Goal: Task Accomplishment & Management: Use online tool/utility

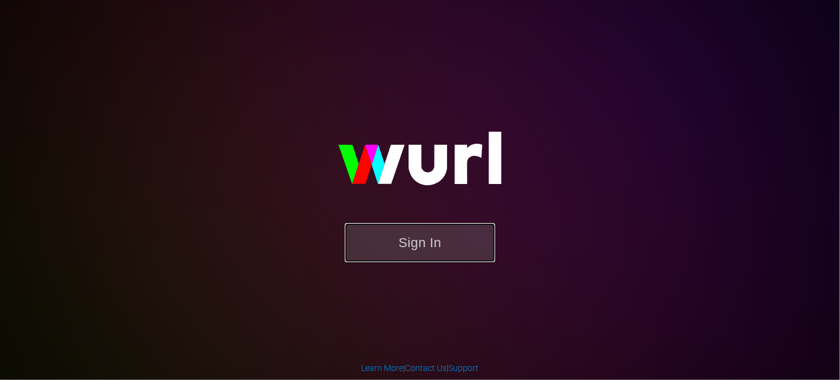
click at [418, 242] on button "Sign In" at bounding box center [420, 242] width 150 height 39
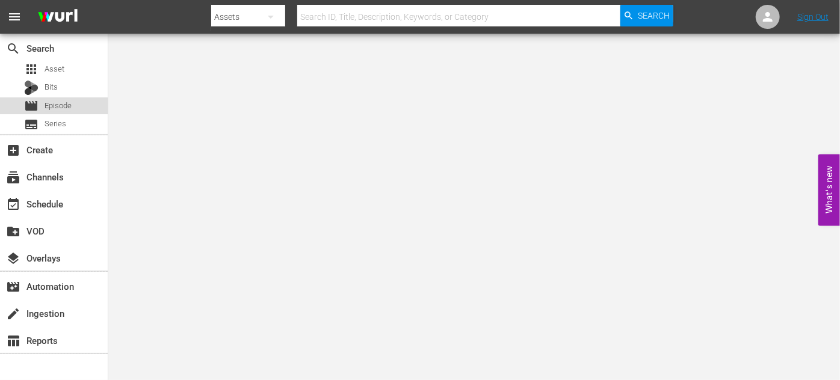
click at [58, 109] on span "Episode" at bounding box center [58, 106] width 27 height 12
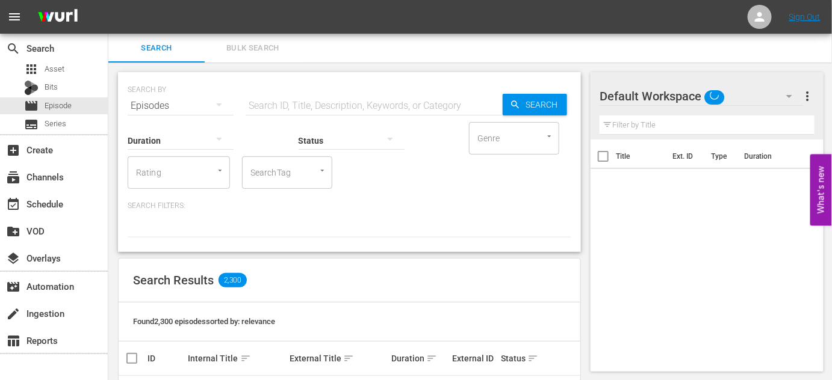
click at [300, 105] on input "text" at bounding box center [374, 105] width 257 height 29
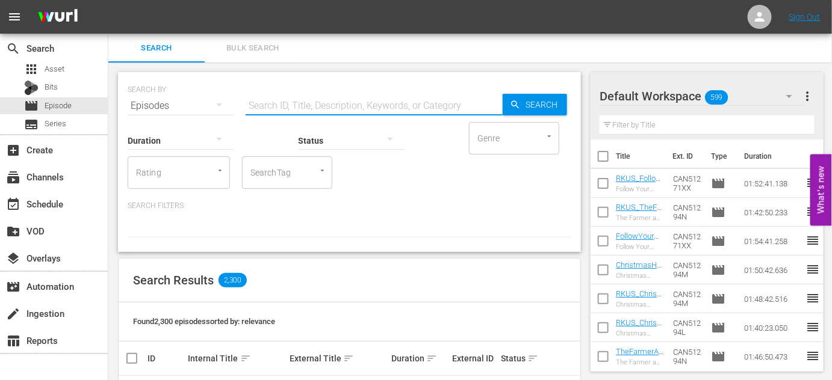
type input "o"
type input "identical"
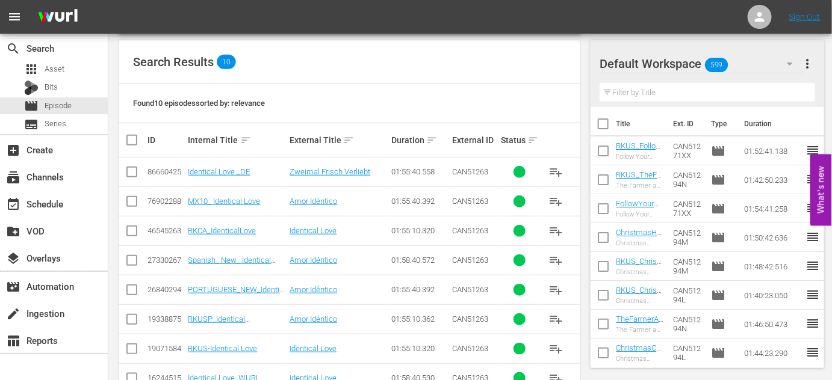
scroll to position [310, 0]
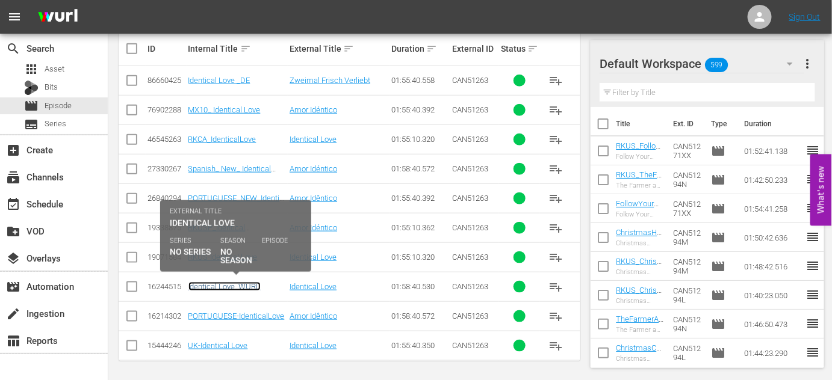
click at [223, 288] on link "Identical Love_WURL" at bounding box center [224, 286] width 72 height 9
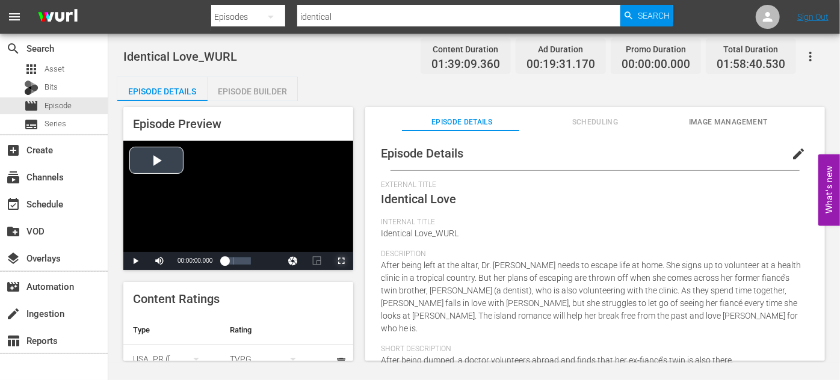
click at [341, 261] on span "Video Player" at bounding box center [341, 261] width 0 height 0
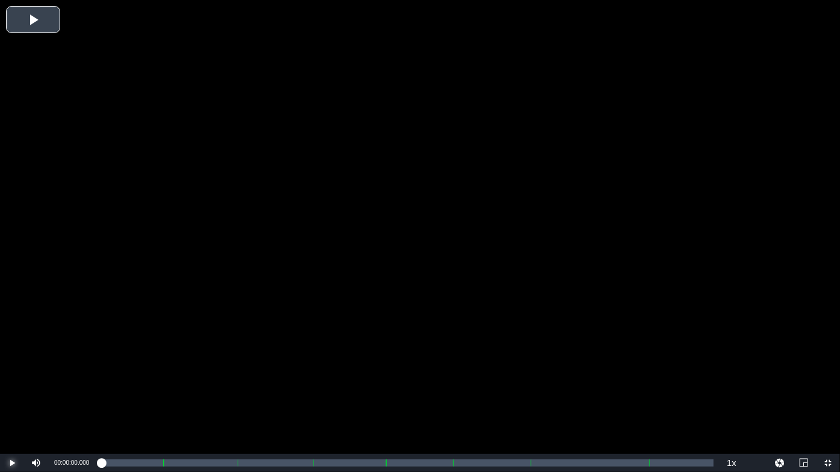
click at [12, 380] on span "Video Player" at bounding box center [12, 463] width 0 height 0
click at [208, 132] on div "Video Player" at bounding box center [420, 227] width 840 height 454
click at [828, 380] on span "Video Player" at bounding box center [828, 463] width 0 height 0
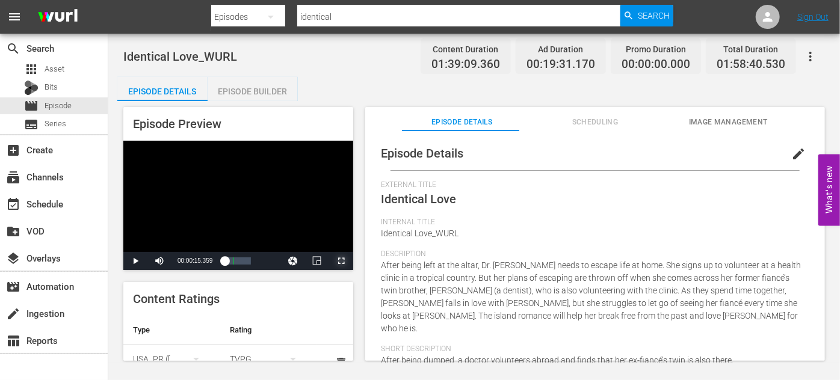
click at [341, 261] on span "Video Player" at bounding box center [341, 261] width 0 height 0
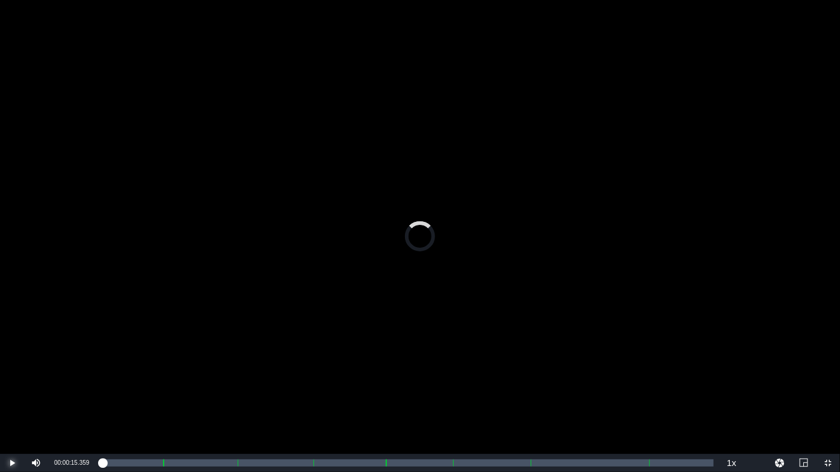
click at [12, 380] on span "Video Player" at bounding box center [12, 463] width 0 height 0
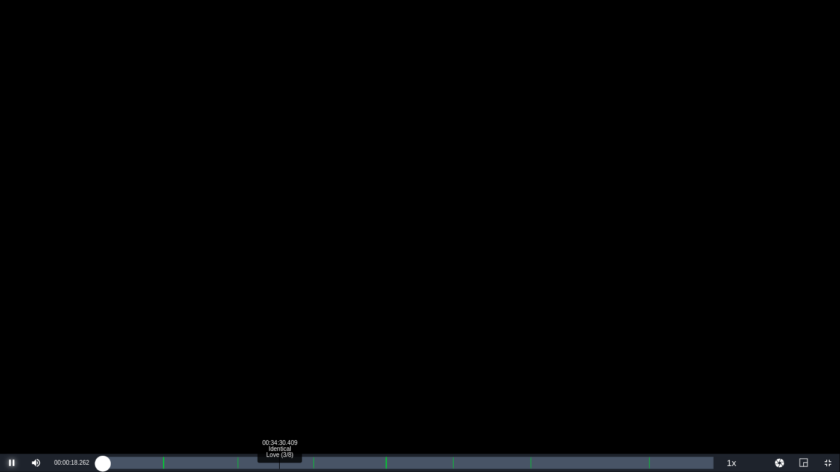
click at [279, 380] on div "Loaded : 0.60% 00:34:30.409 Identical Love (3/8) 00:00:18.189" at bounding box center [407, 463] width 613 height 12
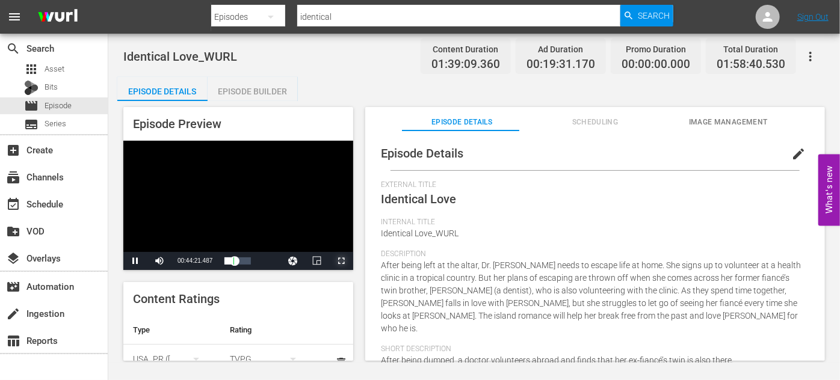
click at [341, 261] on span "Video Player" at bounding box center [341, 261] width 0 height 0
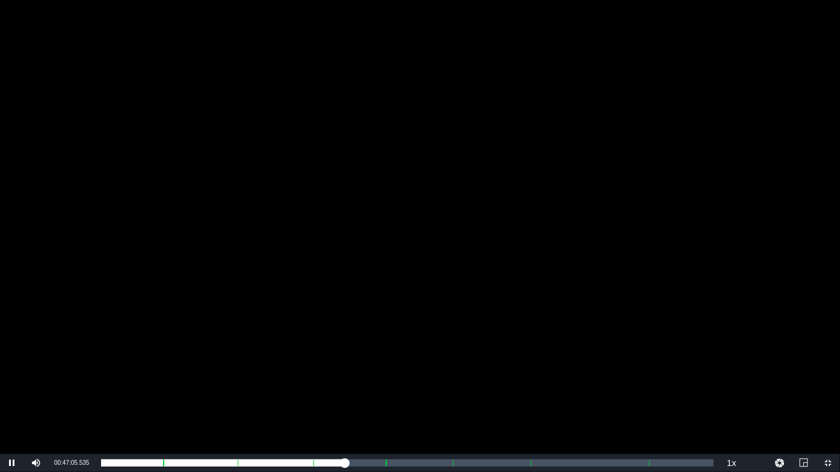
click at [432, 346] on div "Video Player" at bounding box center [420, 227] width 840 height 454
click at [12, 380] on span "Video Player" at bounding box center [12, 463] width 0 height 0
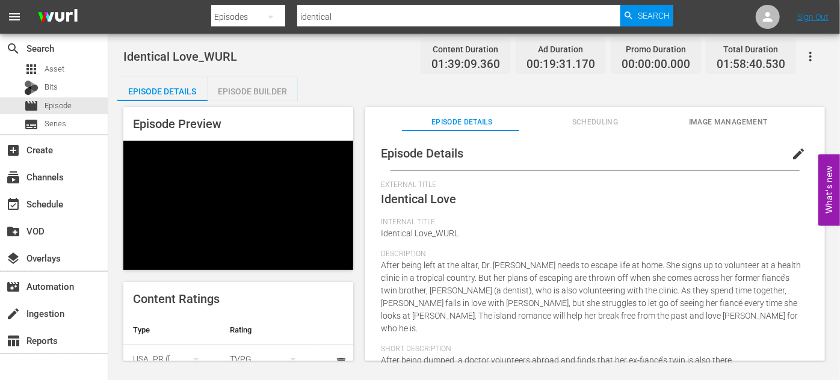
drag, startPoint x: 632, startPoint y: 204, endPoint x: 538, endPoint y: 10, distance: 215.9
click at [538, 10] on input "identical" at bounding box center [458, 16] width 323 height 29
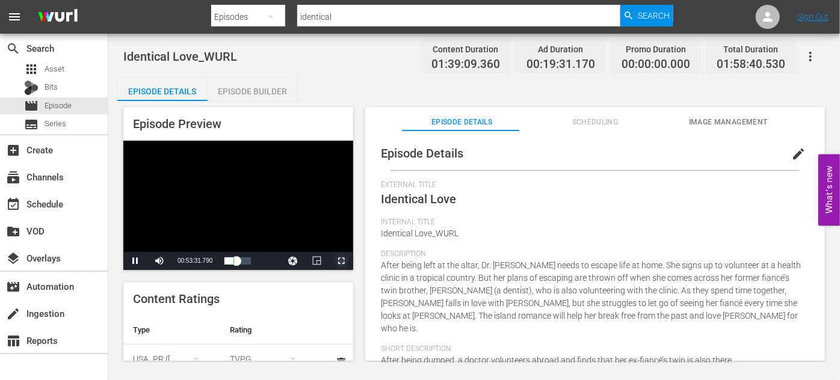
click at [341, 261] on span "Video Player" at bounding box center [341, 261] width 0 height 0
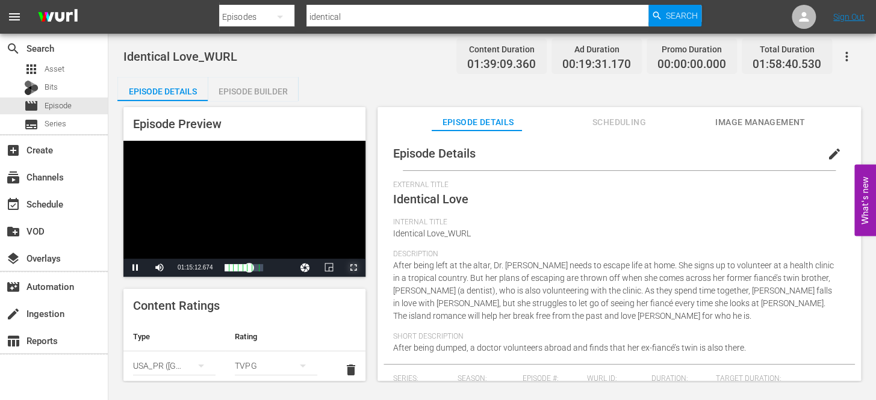
click at [353, 268] on span "Video Player" at bounding box center [353, 268] width 0 height 0
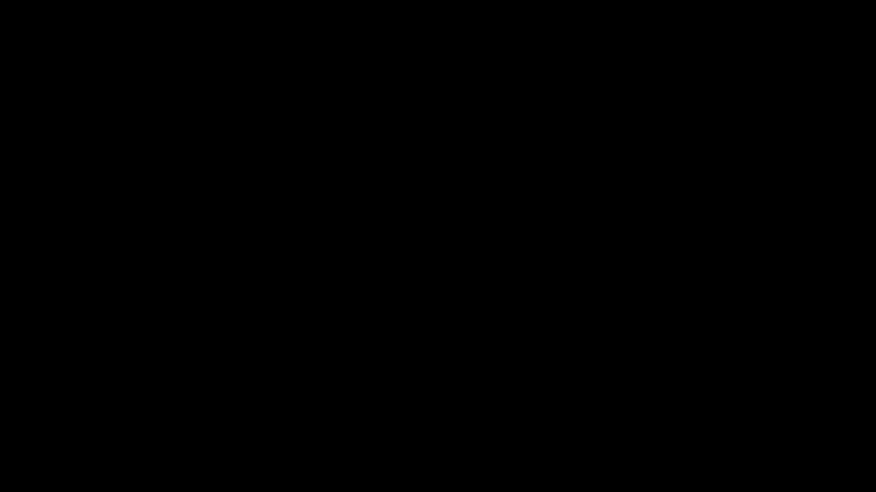
click at [447, 334] on div "Video Player" at bounding box center [438, 237] width 876 height 474
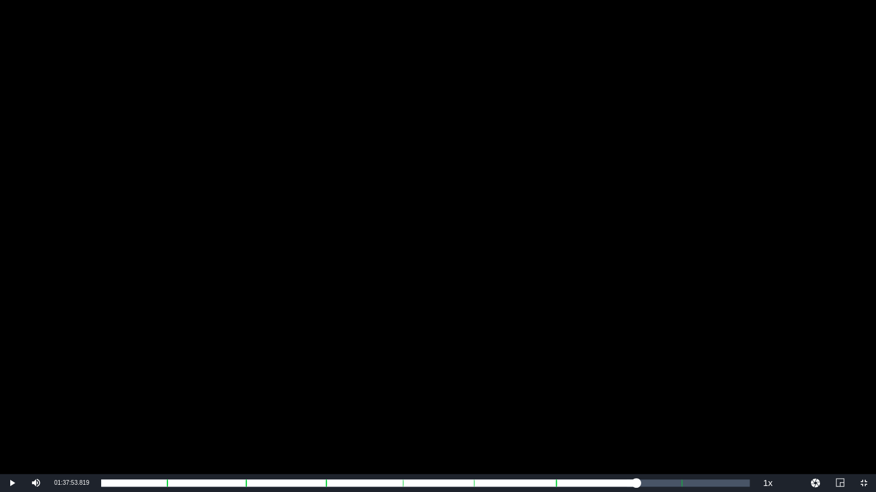
click at [424, 294] on div "Video Player" at bounding box center [438, 237] width 876 height 474
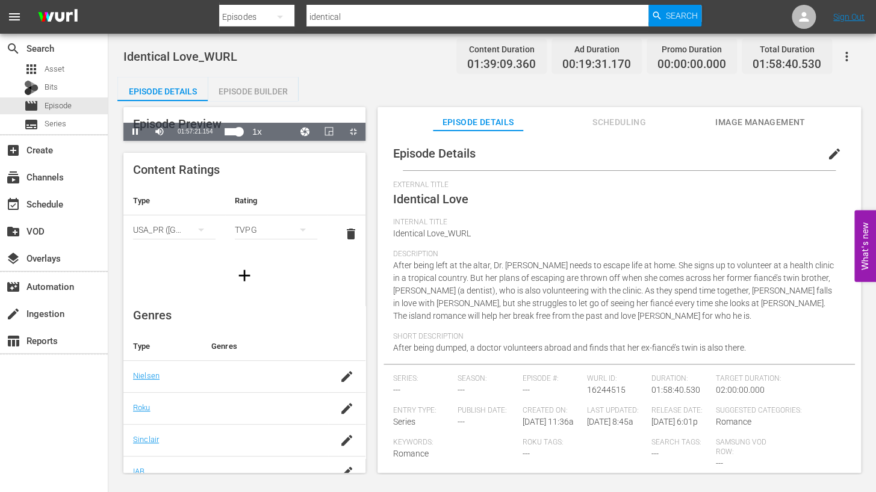
click at [365, 141] on div "Video Player" at bounding box center [244, 141] width 242 height 0
click at [238, 138] on div "Loaded : 99.64% 01:30:39.661 01:37:50.922" at bounding box center [232, 132] width 14 height 12
click at [667, 138] on div "01:21:03.930" at bounding box center [667, 132] width 1 height 12
click at [238, 138] on div "Loaded : 7.91% 01:22:49.812 00:00:05.886 Cue Point 6: 01:23:12.862" at bounding box center [232, 132] width 14 height 12
click at [238, 138] on div "Loaded : 11.95% 01:46:25.977 00:00:14.224 Cue Point 6: 01:23:12.862" at bounding box center [232, 132] width 14 height 12
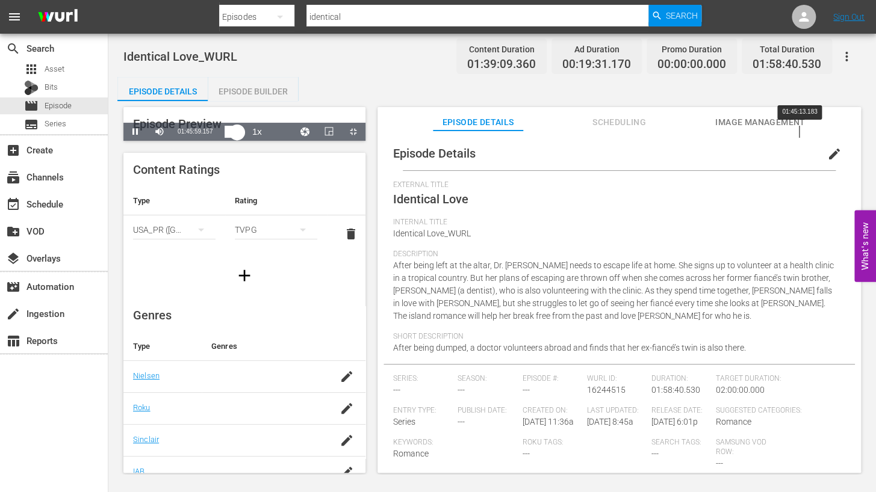
click at [237, 138] on div "01:28:58.261" at bounding box center [231, 132] width 13 height 12
click at [288, 138] on div "00:11:34.847" at bounding box center [288, 132] width 1 height 12
click at [225, 138] on div "Loaded : 0.00% 00:10:55.141 00:00:00.000 Cue Point 1: 00:12:00.845" at bounding box center [232, 132] width 14 height 12
click at [225, 138] on div "00:11:34.847" at bounding box center [225, 132] width 1 height 12
click at [225, 138] on div "00:11:34.202" at bounding box center [225, 132] width 1 height 12
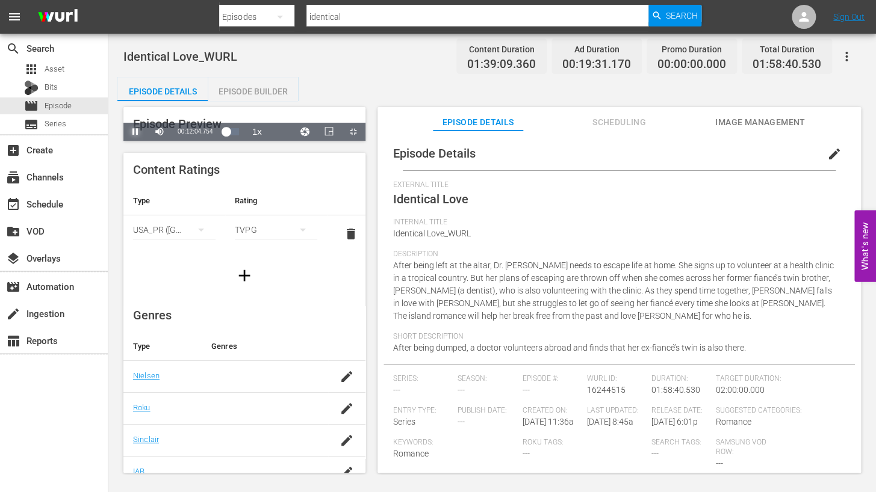
click at [135, 132] on span "Video Player" at bounding box center [135, 132] width 0 height 0
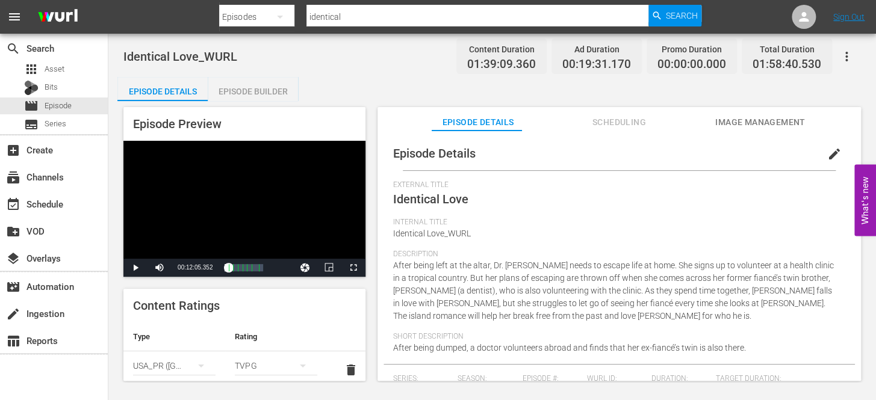
click at [269, 89] on div "Episode Builder" at bounding box center [253, 91] width 90 height 29
